Goal: Information Seeking & Learning: Learn about a topic

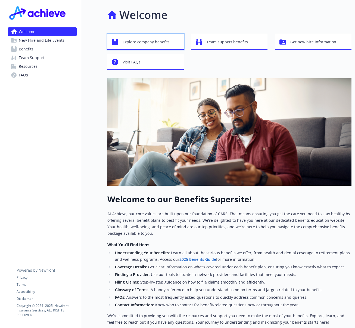
click at [151, 45] on span "Explore company benefits" at bounding box center [145, 42] width 47 height 10
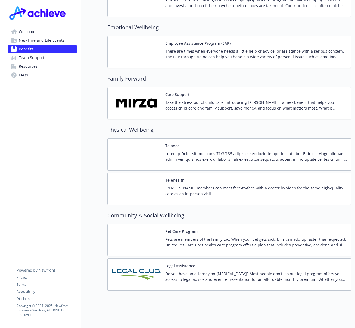
scroll to position [874, 0]
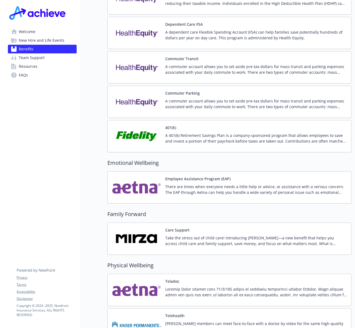
drag, startPoint x: 31, startPoint y: 68, endPoint x: 33, endPoint y: 79, distance: 11.9
click at [31, 68] on span "Resources" at bounding box center [28, 66] width 19 height 9
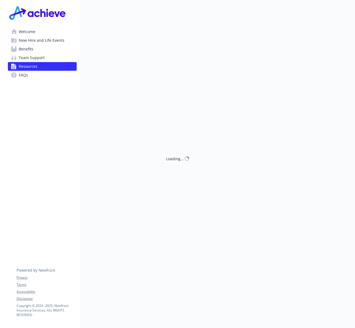
click at [32, 83] on div "Welcome New Hire and Life Events Benefits Team Support Resources FAQs Privacy T…" at bounding box center [42, 45] width 77 height 90
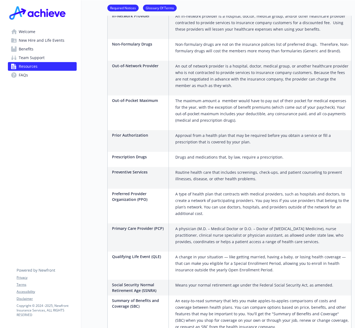
click at [30, 78] on link "FAQs" at bounding box center [42, 75] width 69 height 9
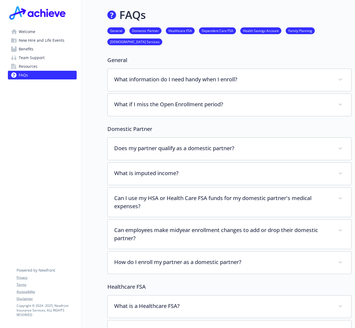
click at [33, 65] on span "Resources" at bounding box center [28, 66] width 19 height 9
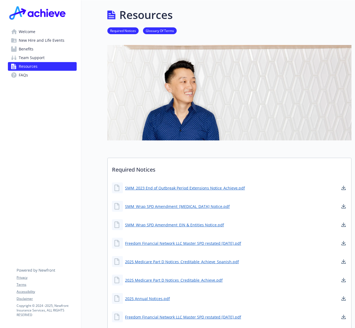
click at [31, 30] on span "Welcome" at bounding box center [27, 31] width 17 height 9
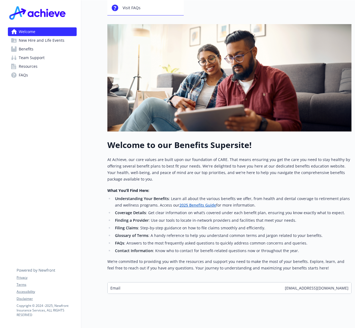
scroll to position [63, 0]
